Goal: Transaction & Acquisition: Purchase product/service

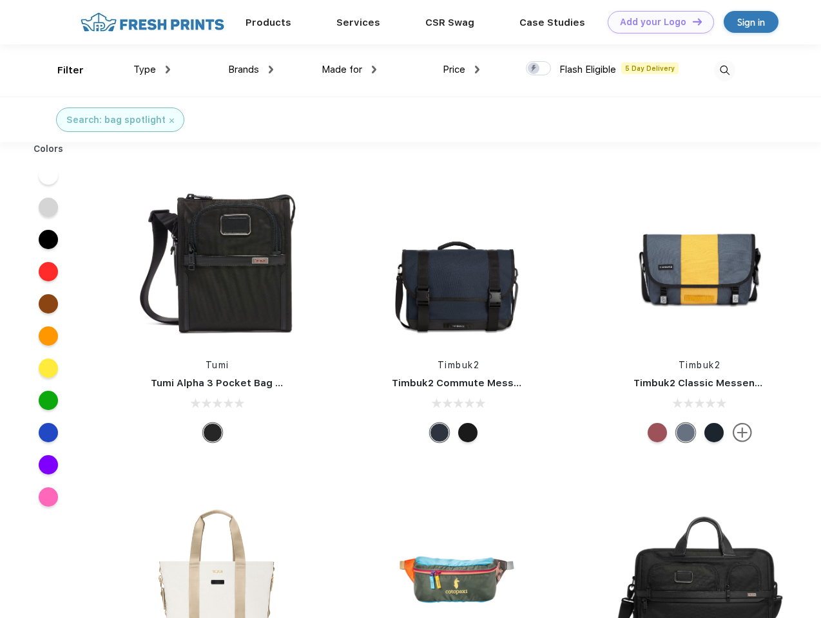
scroll to position [1, 0]
click at [656, 22] on link "Add your Logo Design Tool" at bounding box center [660, 22] width 106 height 23
click at [0, 0] on div "Design Tool" at bounding box center [0, 0] width 0 height 0
click at [691, 21] on link "Add your Logo Design Tool" at bounding box center [660, 22] width 106 height 23
click at [62, 70] on div "Filter" at bounding box center [70, 70] width 26 height 15
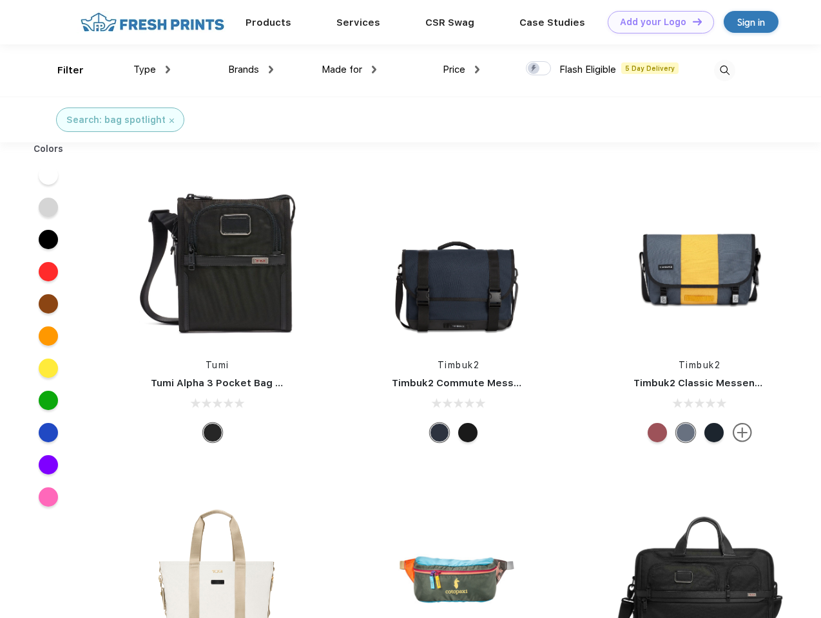
click at [152, 70] on span "Type" at bounding box center [144, 70] width 23 height 12
click at [251, 70] on span "Brands" at bounding box center [243, 70] width 31 height 12
click at [349, 70] on span "Made for" at bounding box center [341, 70] width 41 height 12
click at [461, 70] on span "Price" at bounding box center [453, 70] width 23 height 12
click at [538, 69] on div at bounding box center [538, 68] width 25 height 14
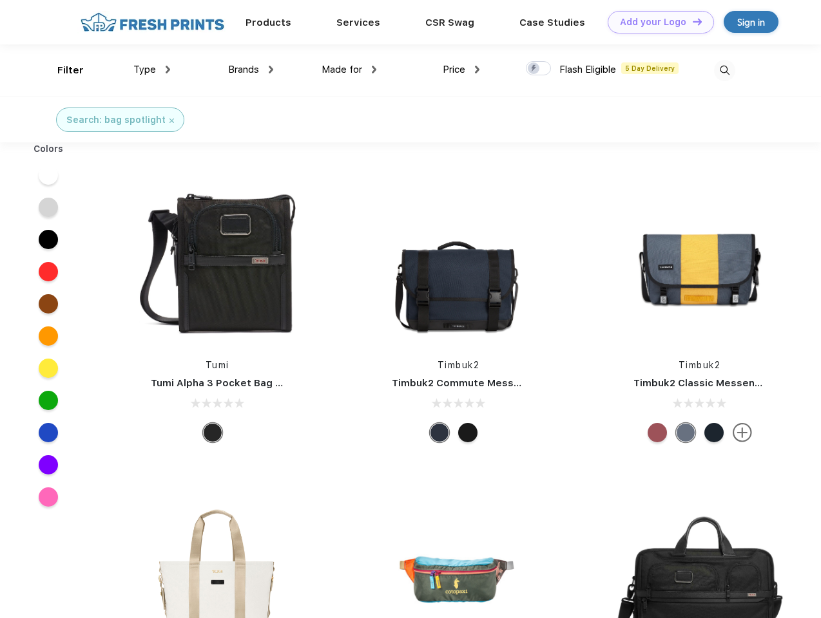
click at [534, 69] on input "checkbox" at bounding box center [530, 65] width 8 height 8
click at [724, 70] on img at bounding box center [724, 70] width 21 height 21
